Goal: Information Seeking & Learning: Learn about a topic

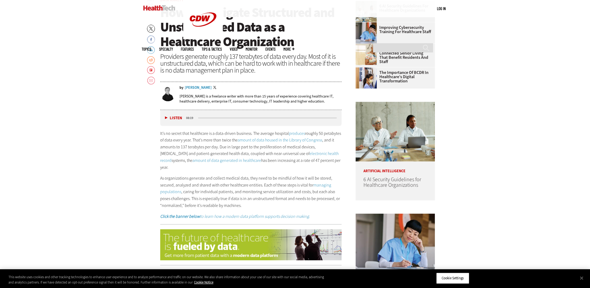
scroll to position [308, 0]
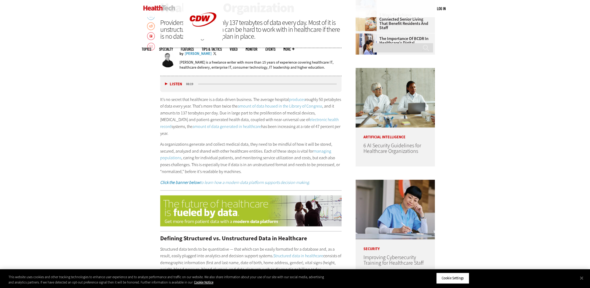
click at [171, 59] on p "It’s no secret that healthcare is a data-driven business. The average hospital …" at bounding box center [250, 116] width 181 height 41
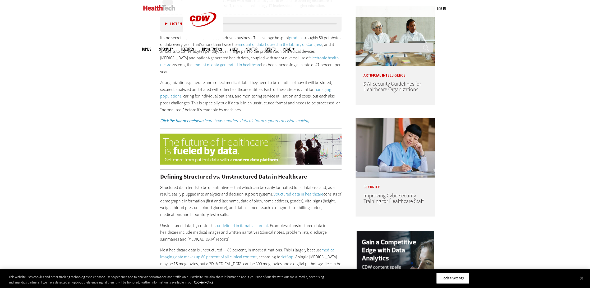
scroll to position [370, 0]
click at [217, 59] on p "As organizations generate and collect medical data, they need to be mindful of …" at bounding box center [250, 96] width 181 height 34
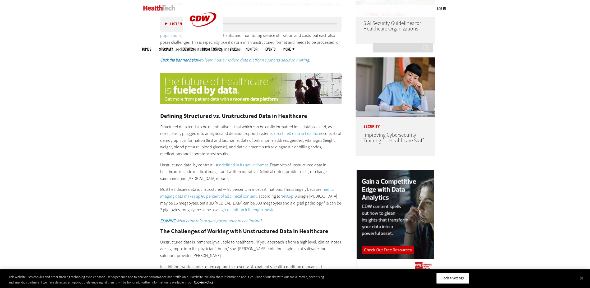
scroll to position [432, 0]
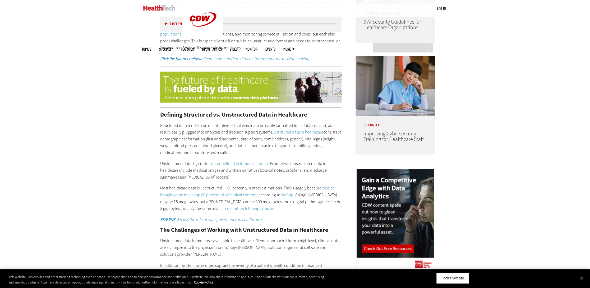
click at [292, 59] on p "Unstructured data, by contrast, is undefined in its native format . Examples of…" at bounding box center [250, 170] width 181 height 20
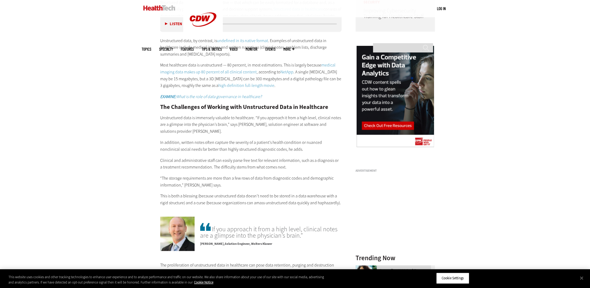
scroll to position [556, 0]
click at [235, 59] on p "Unstructured data is immensely valuable to healthcare. “If you approach it from…" at bounding box center [250, 123] width 181 height 20
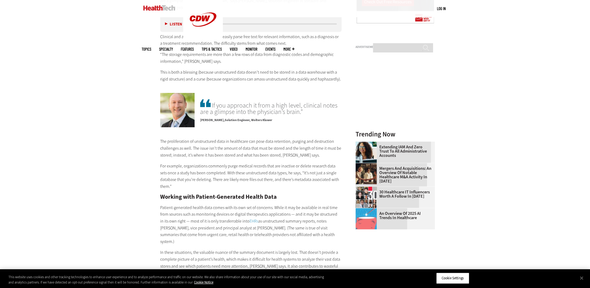
scroll to position [679, 0]
click at [287, 59] on div "If you approach it from a high level, clinical notes are a glimpse into the phy…" at bounding box center [271, 111] width 142 height 28
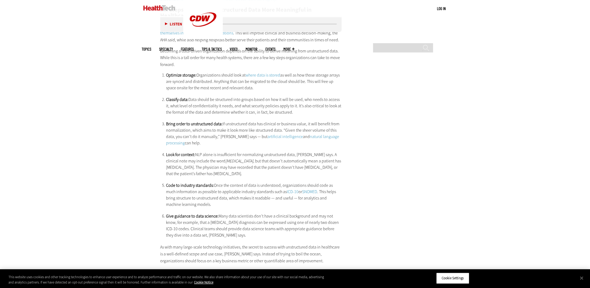
scroll to position [988, 0]
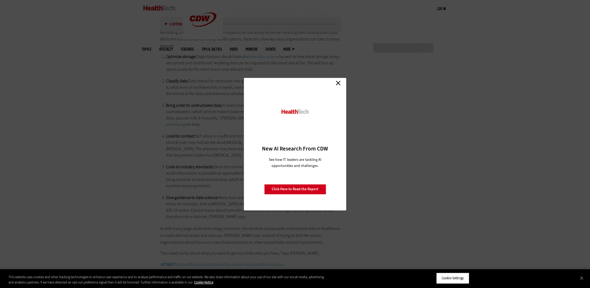
click at [340, 59] on link "Close" at bounding box center [338, 83] width 8 height 8
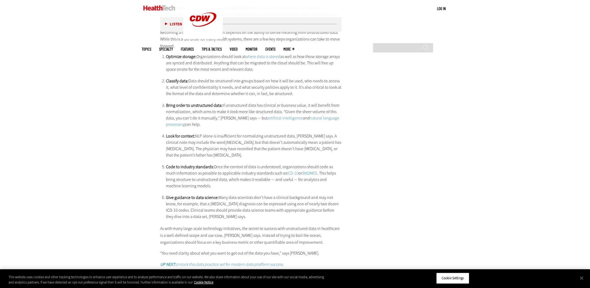
click at [263, 59] on li "Classify data: Data should be structured into groups based on how it will be us…" at bounding box center [254, 87] width 176 height 19
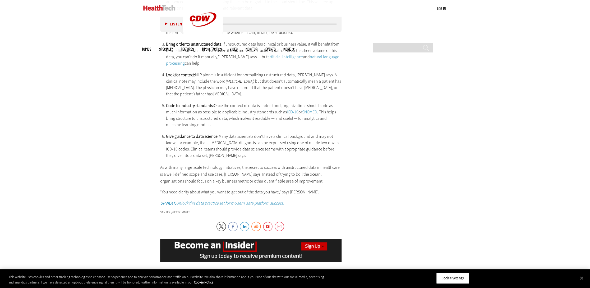
scroll to position [1049, 0]
click at [229, 59] on li "Look for context: NLP alone is insufficient for normalizing unstructured data, …" at bounding box center [254, 83] width 176 height 25
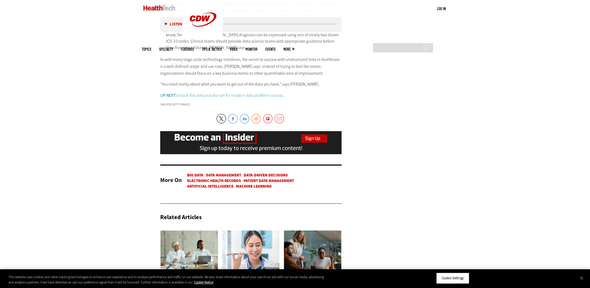
scroll to position [1173, 0]
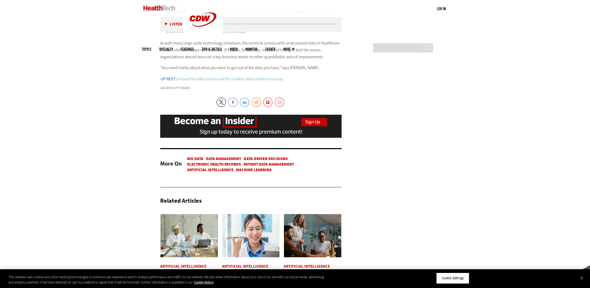
click at [274, 59] on p "As with many large-scale technology initiatives, the secret to success with uns…" at bounding box center [250, 50] width 181 height 20
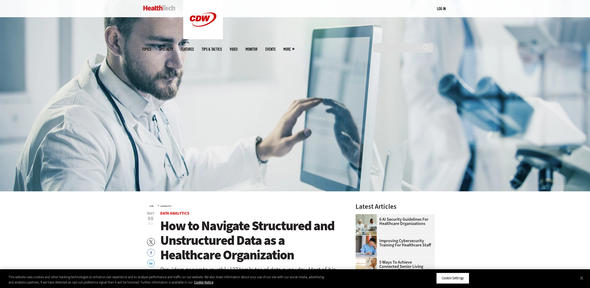
scroll to position [0, 0]
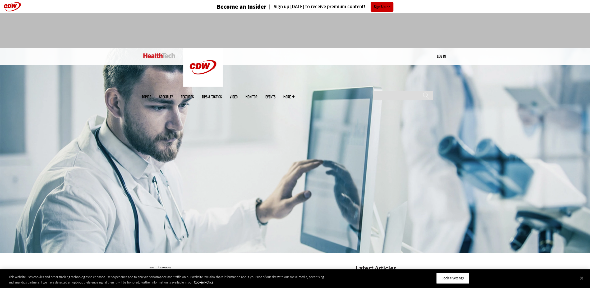
click at [8, 6] on header "Become an Insider Sign up [DATE] to receive premium content! Sign Up" at bounding box center [295, 6] width 590 height 13
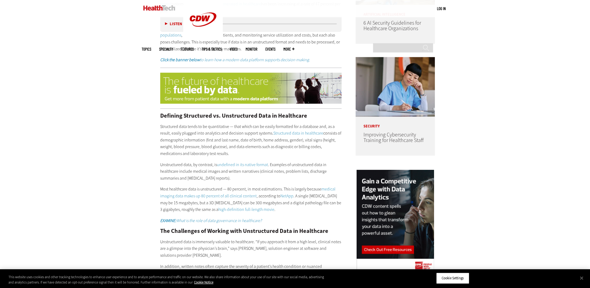
scroll to position [432, 0]
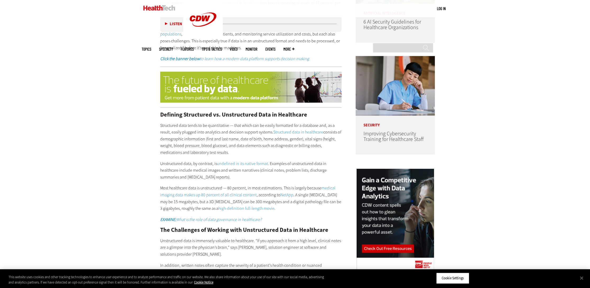
click at [214, 59] on p "Structured data tends to be quantitative — that which can be easily formatted f…" at bounding box center [250, 139] width 181 height 34
click at [215, 59] on p "Structured data tends to be quantitative — that which can be easily formatted f…" at bounding box center [250, 139] width 181 height 34
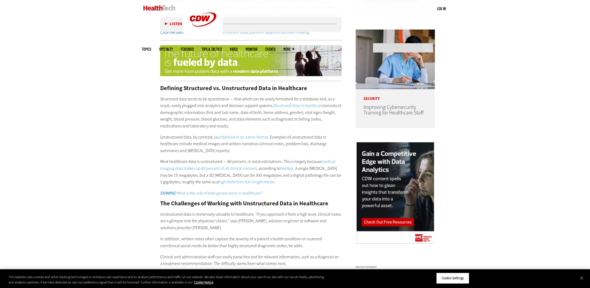
scroll to position [494, 0]
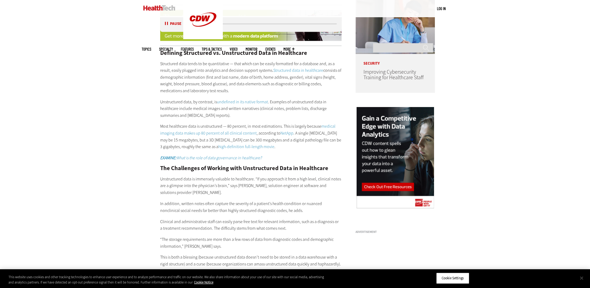
click at [582, 59] on button "Close" at bounding box center [582, 278] width 12 height 12
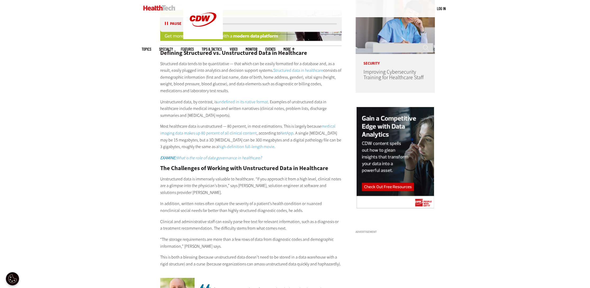
click at [250, 59] on link "undefined in its native format" at bounding box center [242, 102] width 51 height 6
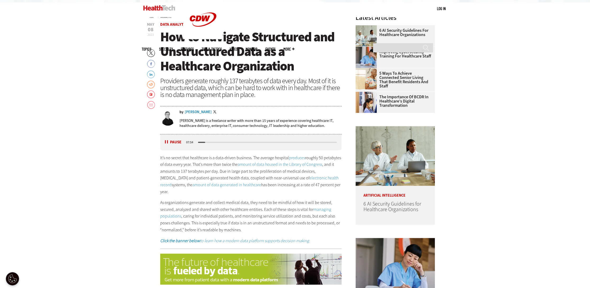
scroll to position [247, 0]
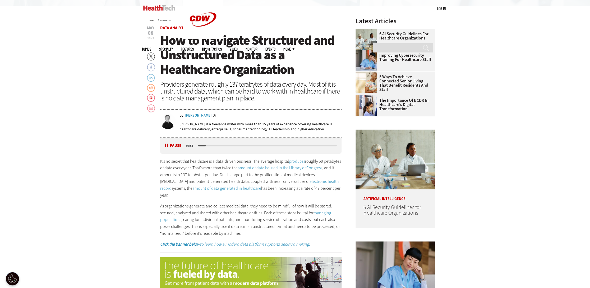
click at [165, 59] on button "Pause" at bounding box center [173, 145] width 16 height 4
click at [232, 59] on p "As organizations generate and collect medical data, they need to be mindful of …" at bounding box center [250, 219] width 181 height 34
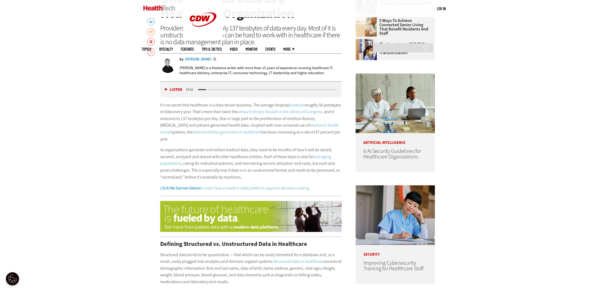
scroll to position [308, 0]
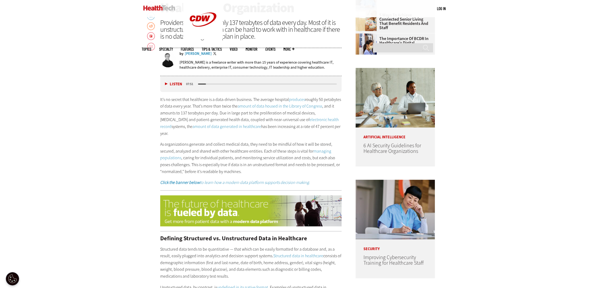
click at [242, 59] on p "As organizations generate and collect medical data, they need to be mindful of …" at bounding box center [250, 158] width 181 height 34
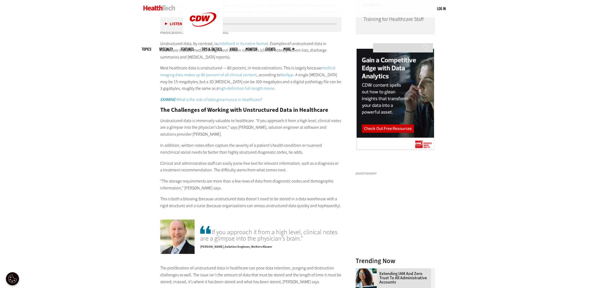
scroll to position [556, 0]
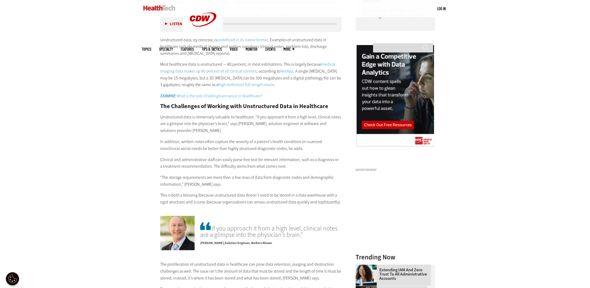
click at [216, 59] on p "Unstructured data is immensely valuable to healthcare. “If you approach it from…" at bounding box center [250, 123] width 181 height 20
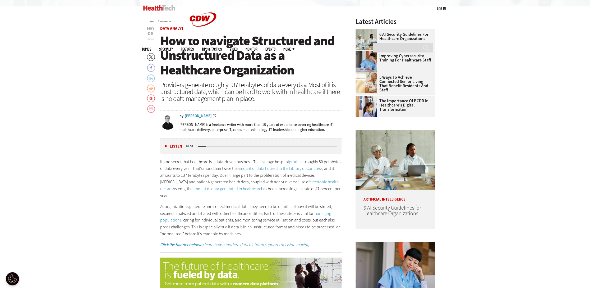
scroll to position [247, 0]
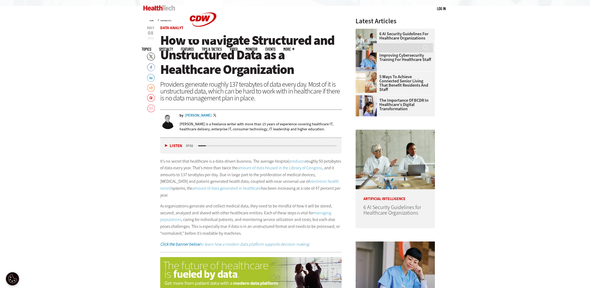
click at [220, 59] on p "It’s no secret that healthcare is a data-driven business. The average hospital …" at bounding box center [250, 178] width 181 height 41
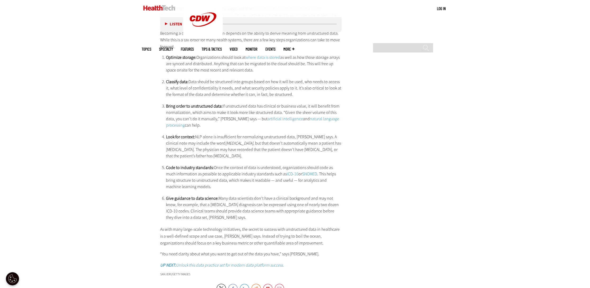
scroll to position [988, 0]
drag, startPoint x: 123, startPoint y: 107, endPoint x: 350, endPoint y: 108, distance: 227.0
copy h2 "Six Steps to Making Unstructured Data More Meaningful in Healthcare"
